Goal: Information Seeking & Learning: Learn about a topic

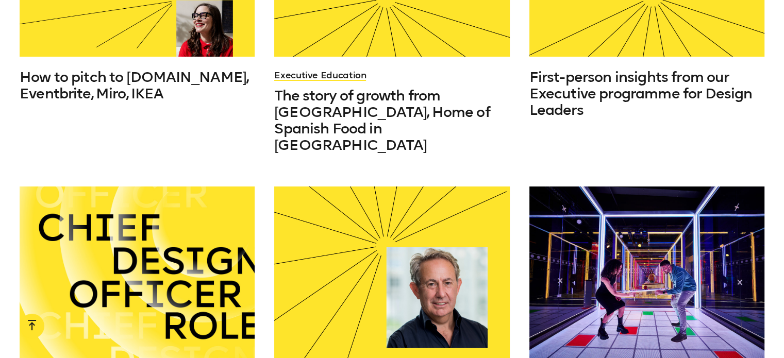
scroll to position [597, 0]
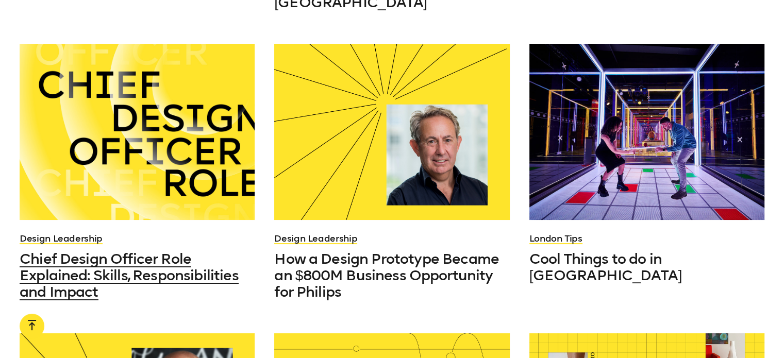
click at [131, 250] on span "Chief Design Officer Role Explained: Skills, Responsibilities and Impact" at bounding box center [129, 275] width 219 height 50
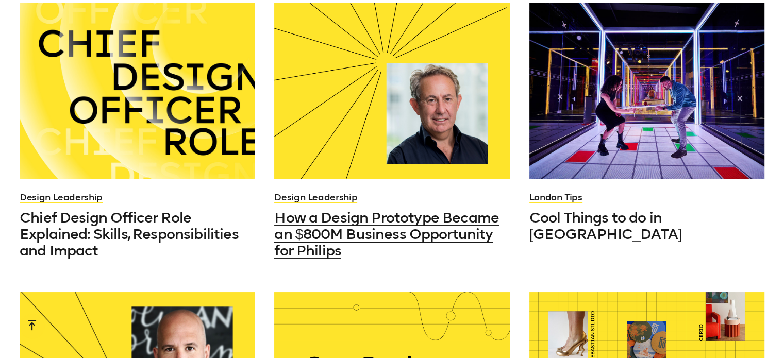
scroll to position [639, 0]
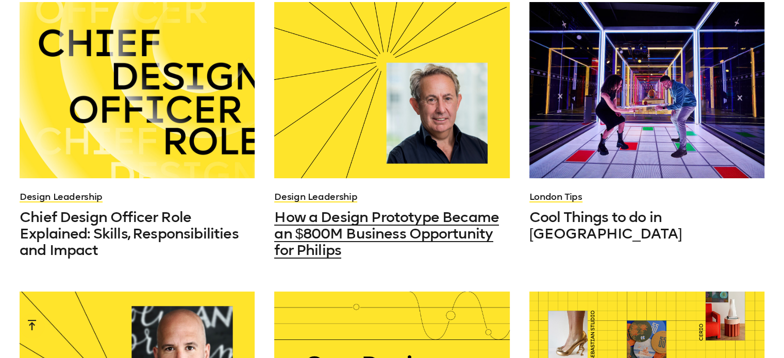
click at [435, 210] on span "How a Design Prototype Became an $800M Business Opportunity for Philips" at bounding box center [386, 234] width 225 height 50
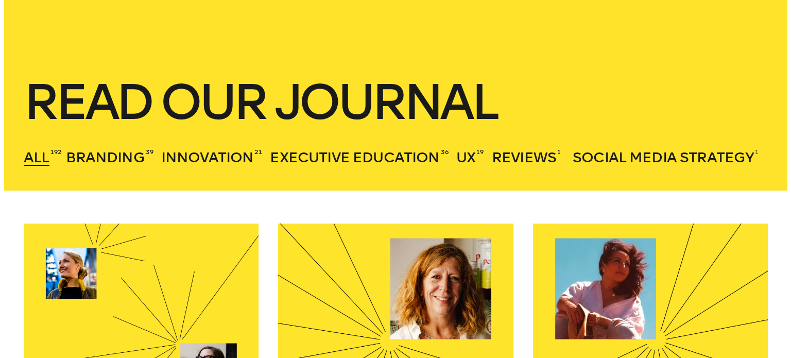
scroll to position [0, 0]
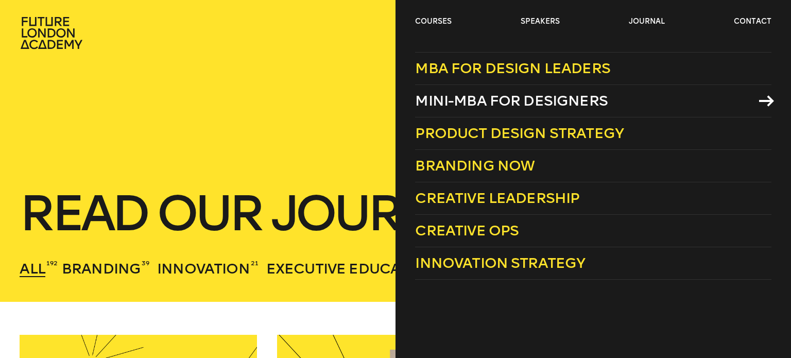
click at [477, 93] on span "Mini-MBA for Designers" at bounding box center [511, 100] width 193 height 17
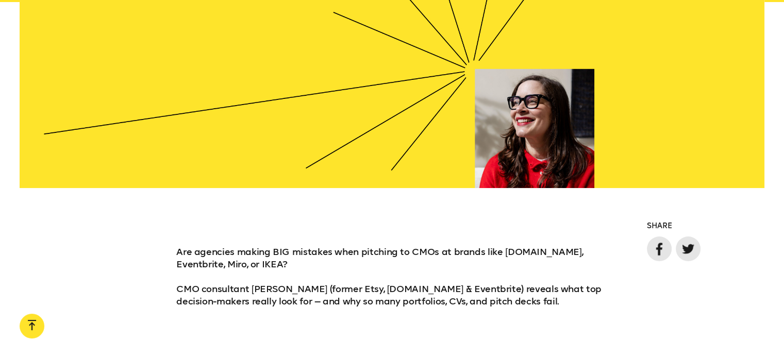
scroll to position [671, 0]
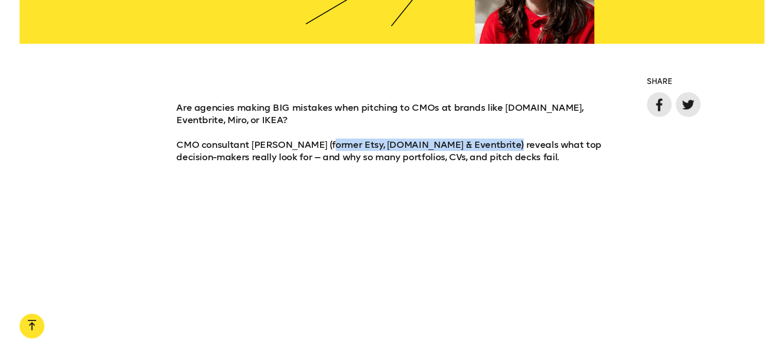
drag, startPoint x: 328, startPoint y: 145, endPoint x: 501, endPoint y: 143, distance: 173.1
click at [501, 143] on p "Are agencies making BIG mistakes when pitching to CMOs at brands like [DOMAIN_N…" at bounding box center [391, 132] width 431 height 62
copy p "(former Etsy, [DOMAIN_NAME] & Eventbrite)"
click at [282, 156] on p "Are agencies making BIG mistakes when pitching to CMOs at brands like [DOMAIN_N…" at bounding box center [391, 132] width 431 height 62
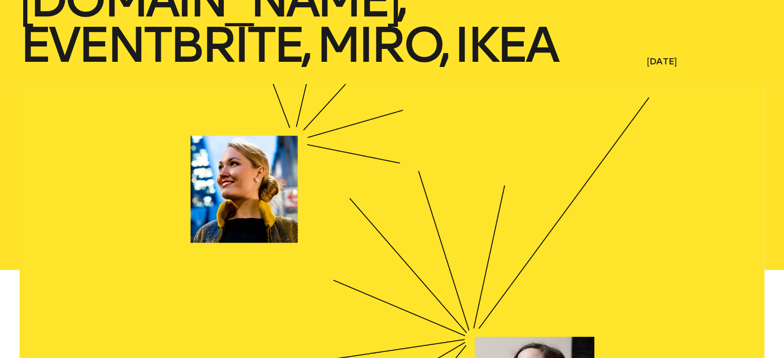
scroll to position [240, 0]
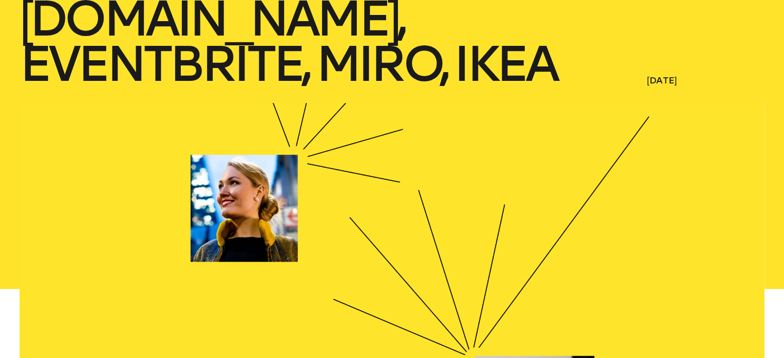
drag, startPoint x: 376, startPoint y: 178, endPoint x: 385, endPoint y: 107, distance: 71.7
click at [385, 107] on div at bounding box center [392, 289] width 744 height 372
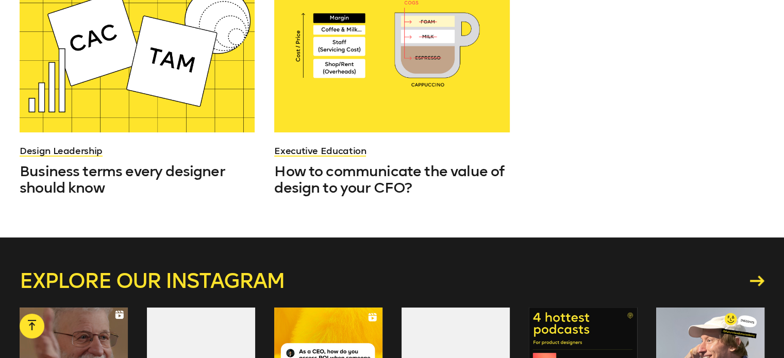
scroll to position [1292, 0]
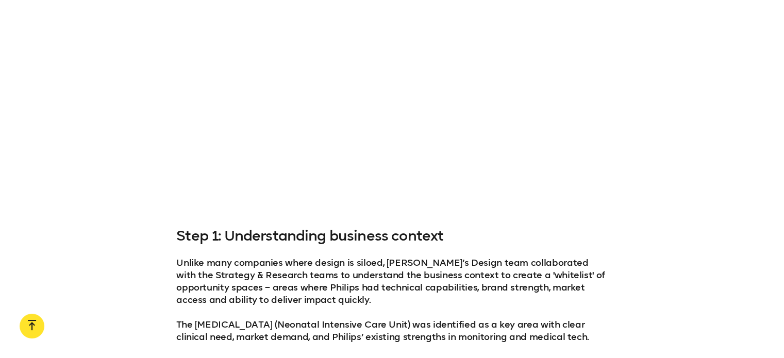
scroll to position [804, 0]
